Goal: Task Accomplishment & Management: Use online tool/utility

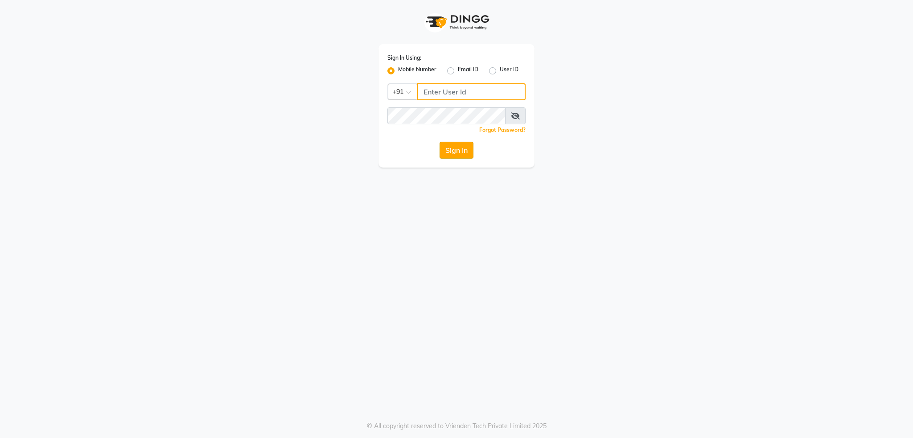
type input "8806190127"
click at [449, 152] on button "Sign In" at bounding box center [457, 150] width 34 height 17
click at [449, 152] on div "Sign In" at bounding box center [456, 150] width 138 height 17
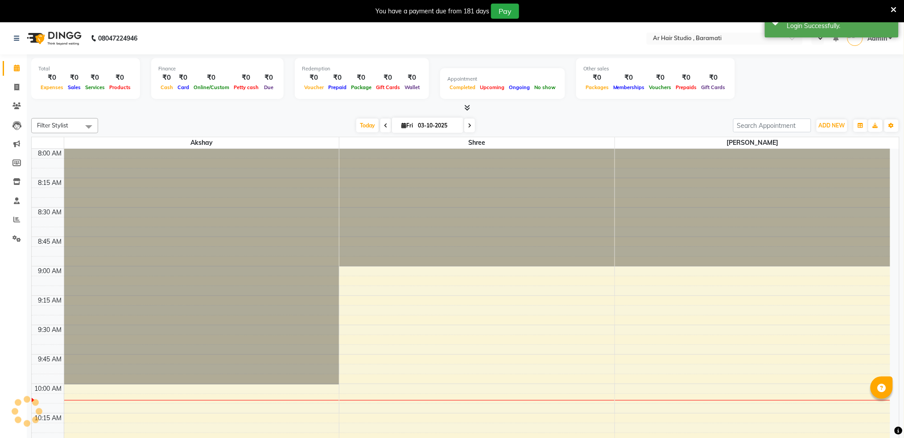
select select "en"
